Goal: Task Accomplishment & Management: Complete application form

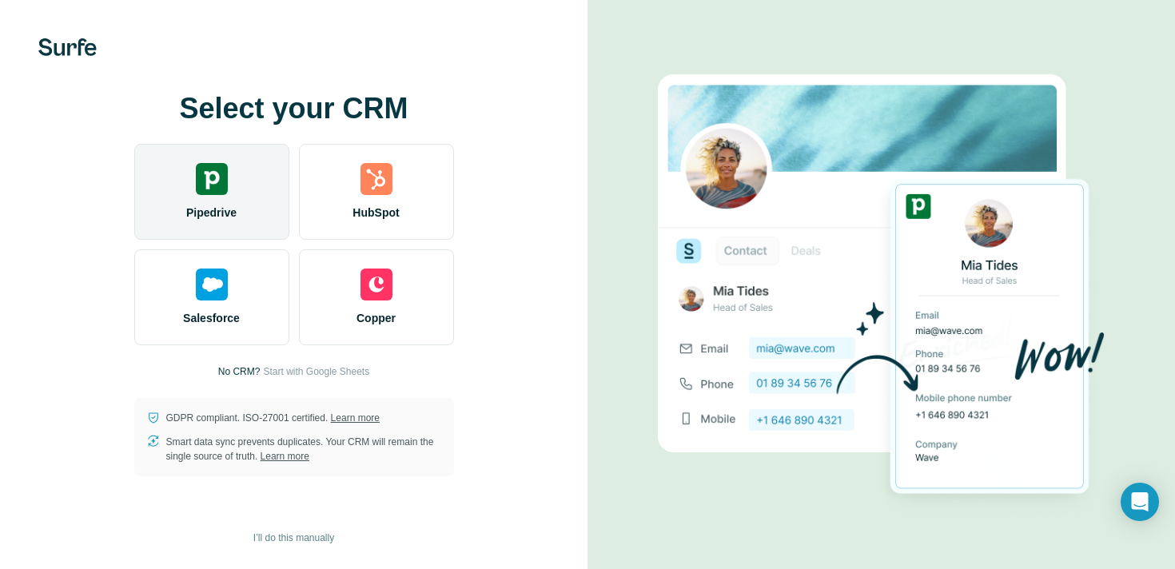
click at [218, 172] on img at bounding box center [212, 179] width 32 height 32
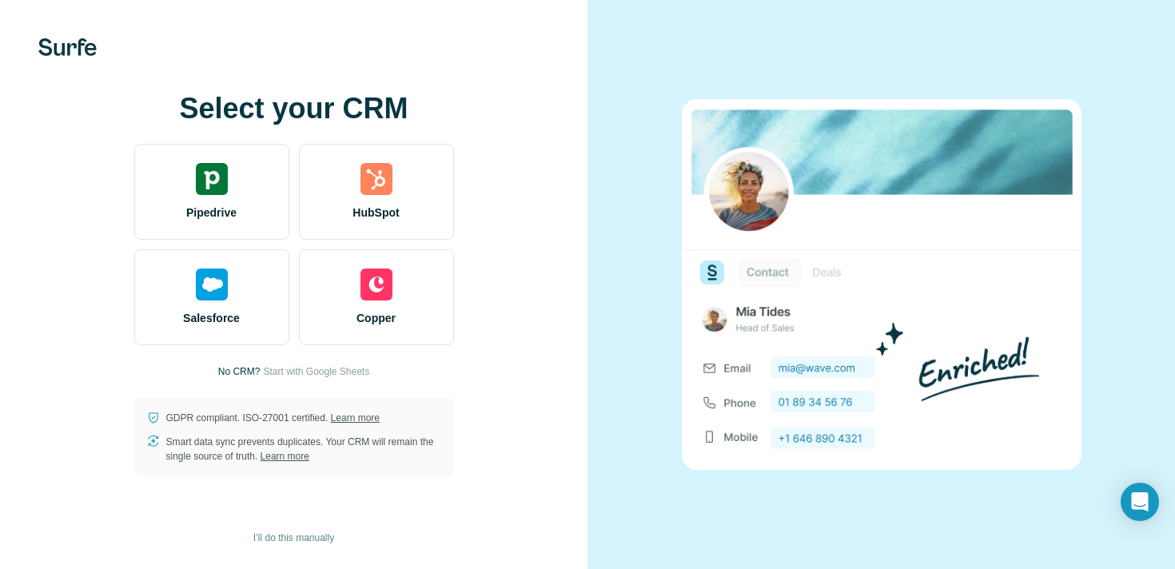
click at [976, 11] on div at bounding box center [880, 284] width 587 height 569
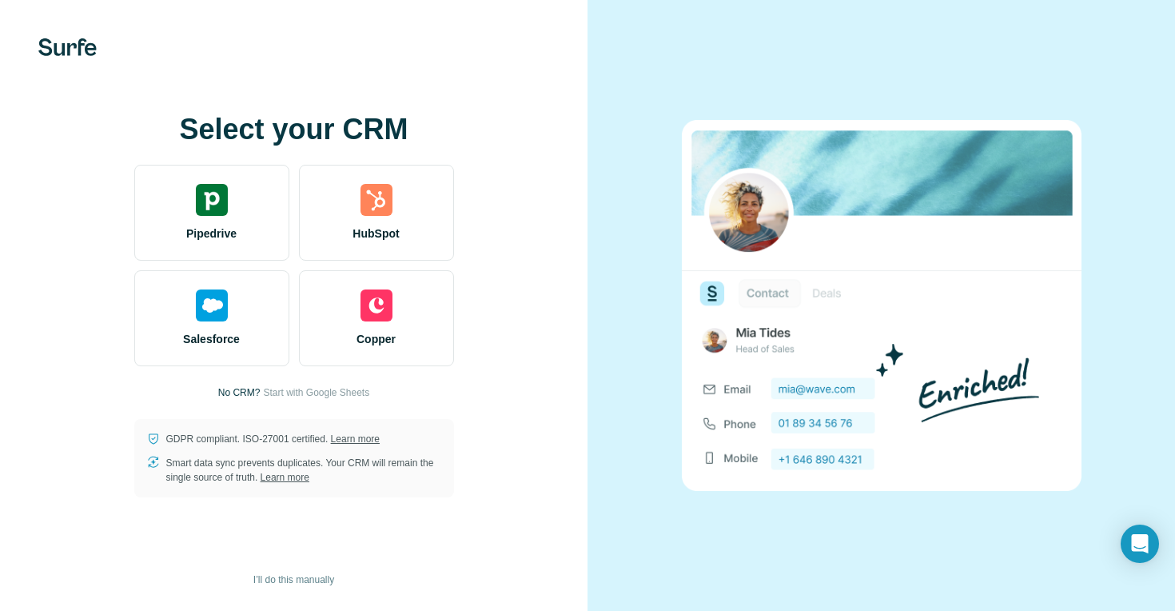
click at [641, 109] on div at bounding box center [880, 305] width 587 height 611
